Goal: Task Accomplishment & Management: Manage account settings

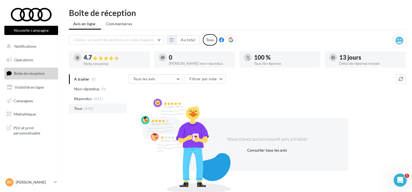
click at [85, 112] on li "Tous (641)" at bounding box center [97, 109] width 57 height 10
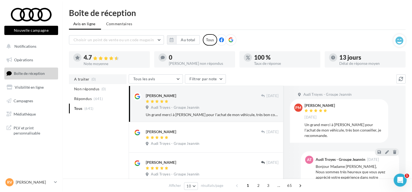
click at [82, 77] on span "A traiter" at bounding box center [81, 78] width 15 height 5
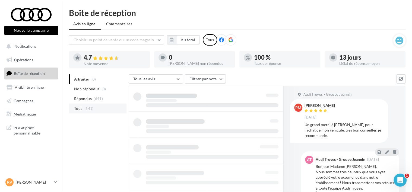
click at [79, 111] on span "Tous" at bounding box center [78, 108] width 8 height 5
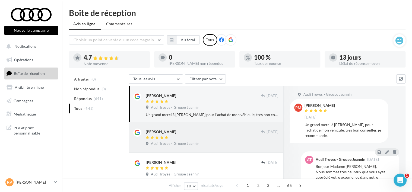
click at [207, 137] on div at bounding box center [203, 138] width 115 height 5
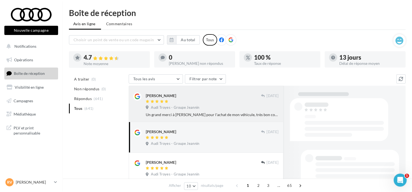
click at [209, 100] on div at bounding box center [203, 102] width 115 height 5
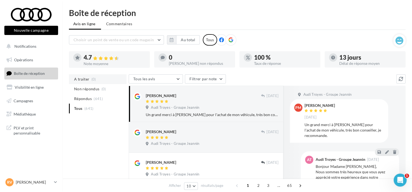
click at [84, 79] on span "A traiter" at bounding box center [81, 78] width 15 height 5
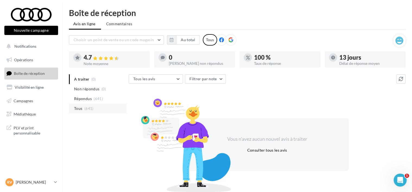
click at [83, 108] on li "Tous (641)" at bounding box center [97, 109] width 57 height 10
click at [86, 108] on span "(641)" at bounding box center [88, 108] width 9 height 4
